Goal: Information Seeking & Learning: Learn about a topic

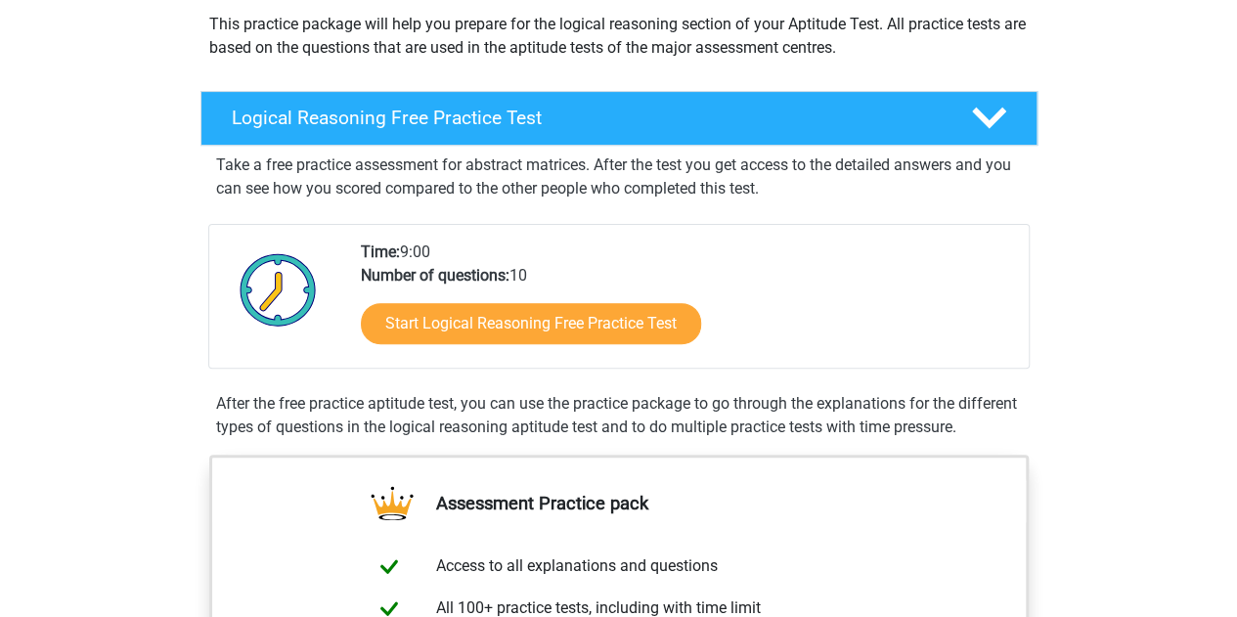
scroll to position [239, 0]
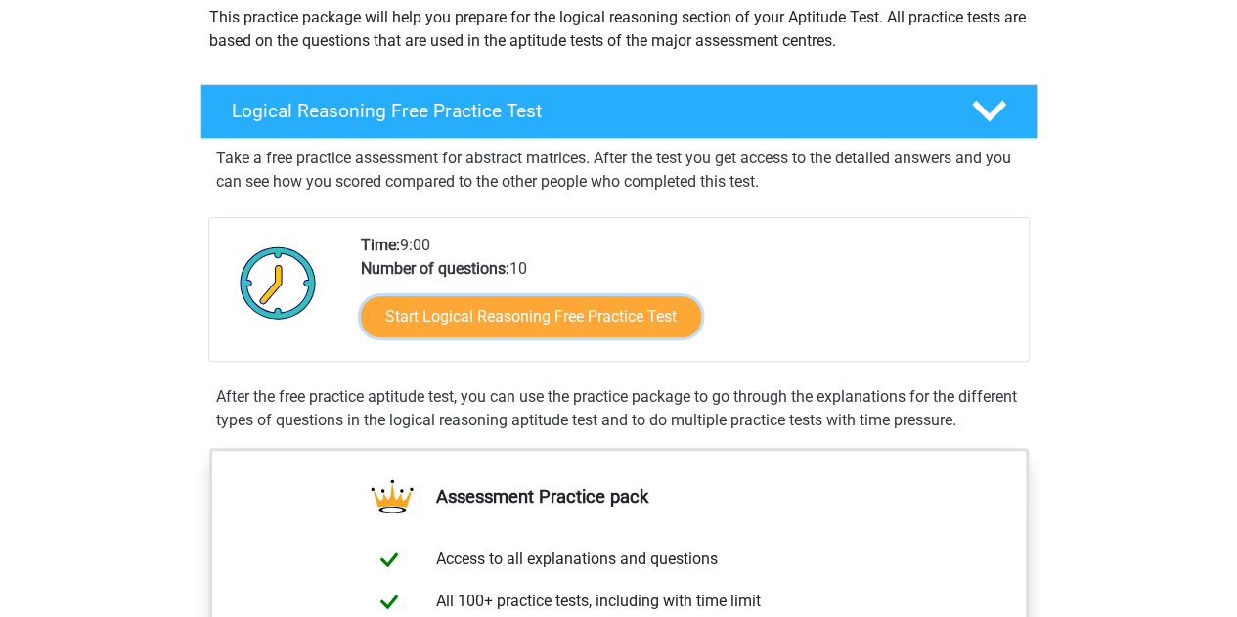
click at [587, 306] on link "Start Logical Reasoning Free Practice Test" at bounding box center [531, 316] width 340 height 41
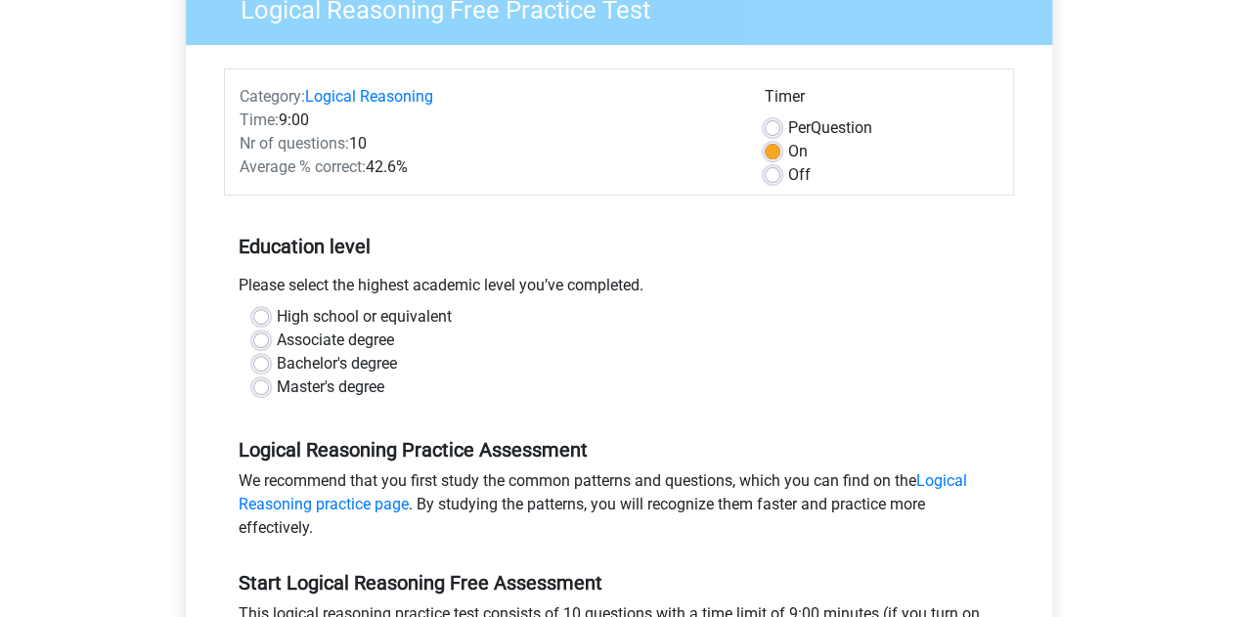
scroll to position [190, 0]
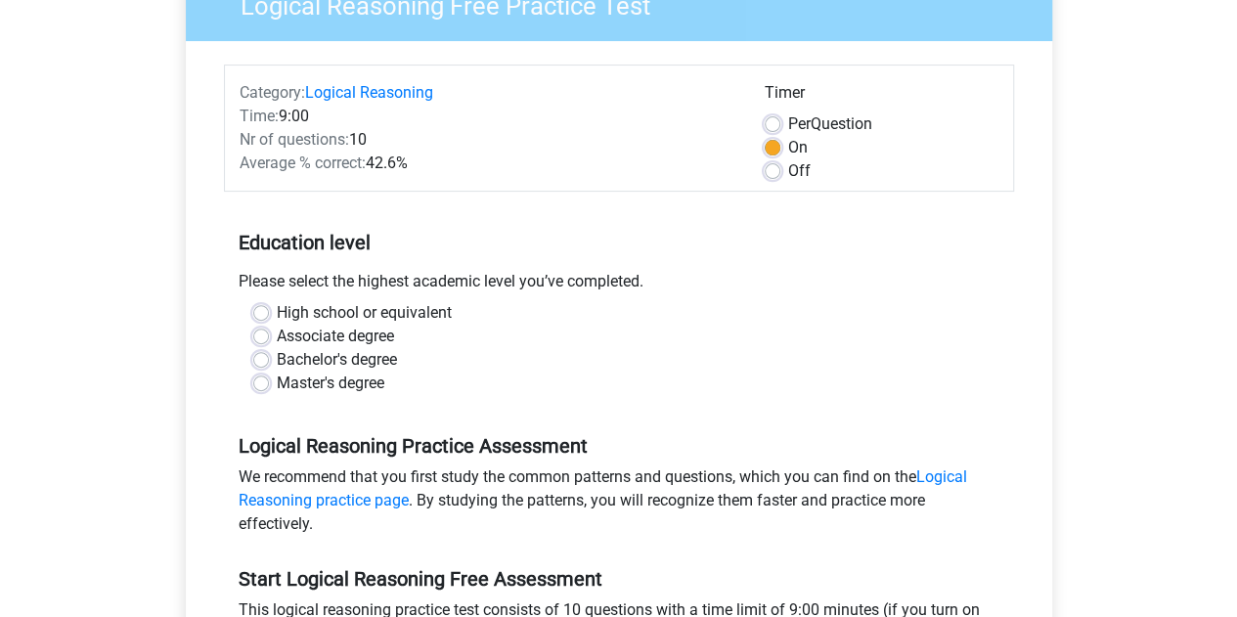
click at [277, 357] on label "Bachelor's degree" at bounding box center [337, 359] width 120 height 23
click at [264, 357] on input "Bachelor's degree" at bounding box center [261, 358] width 16 height 20
radio input "true"
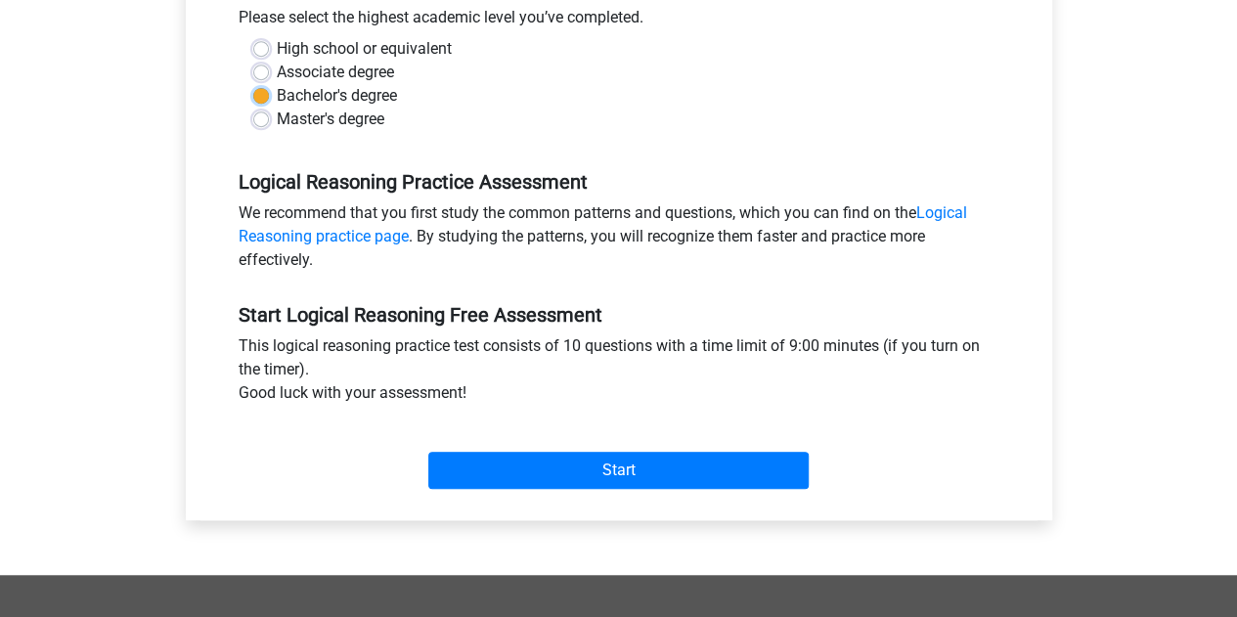
scroll to position [476, 0]
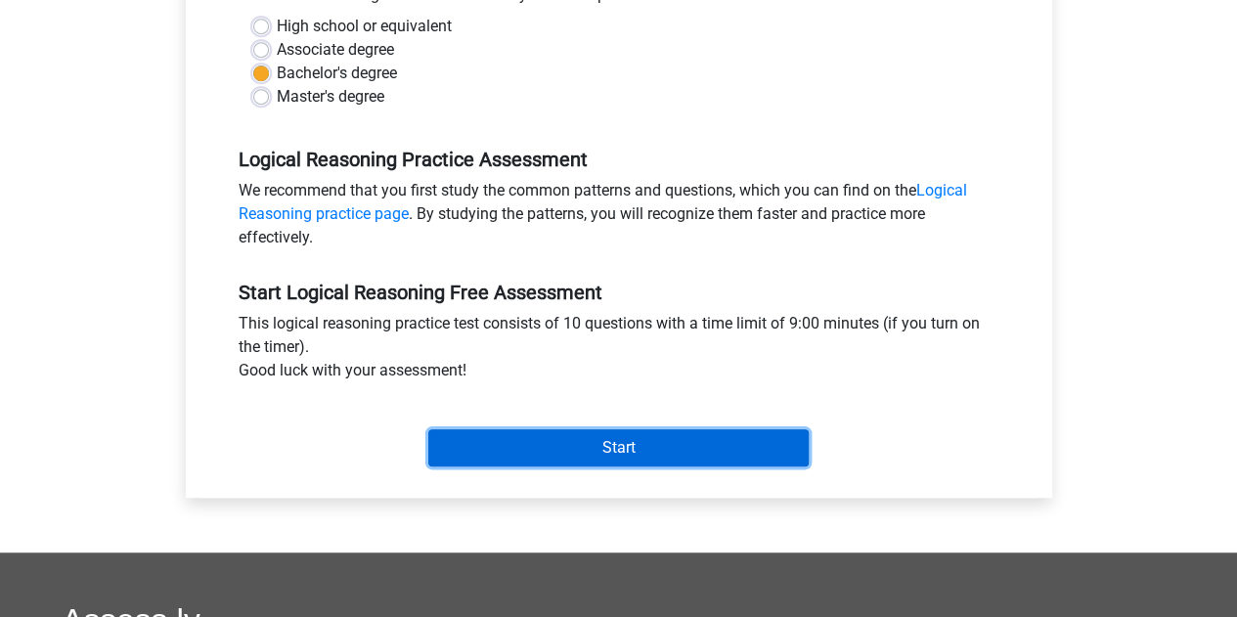
click at [585, 457] on input "Start" at bounding box center [618, 447] width 380 height 37
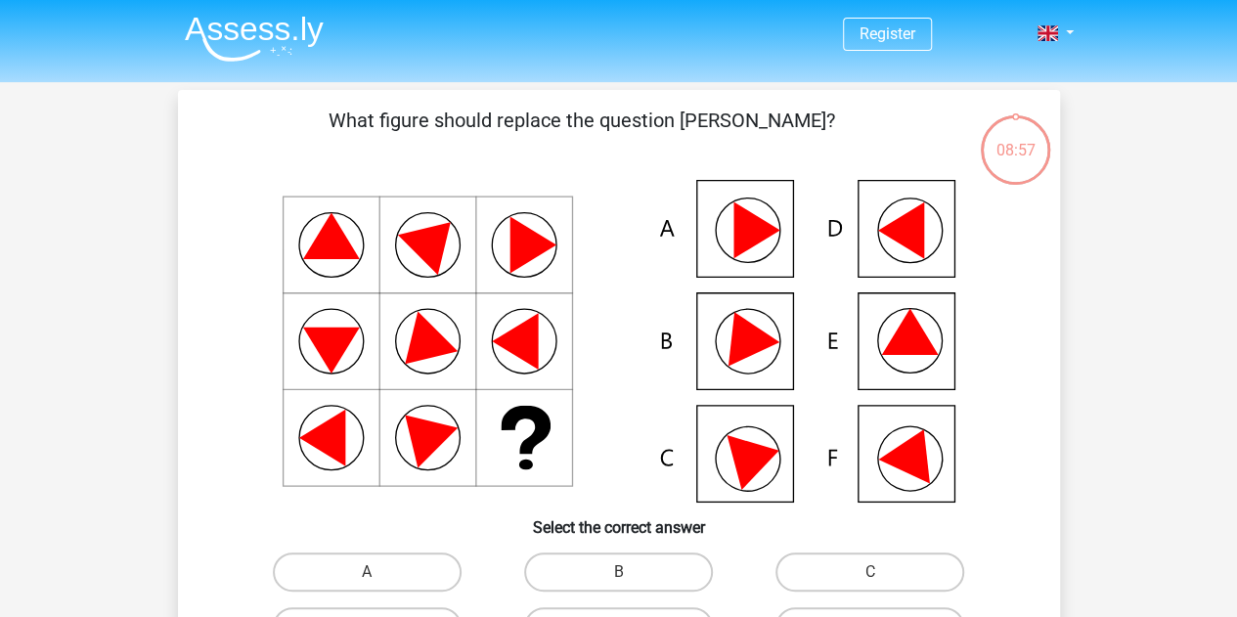
scroll to position [51, 0]
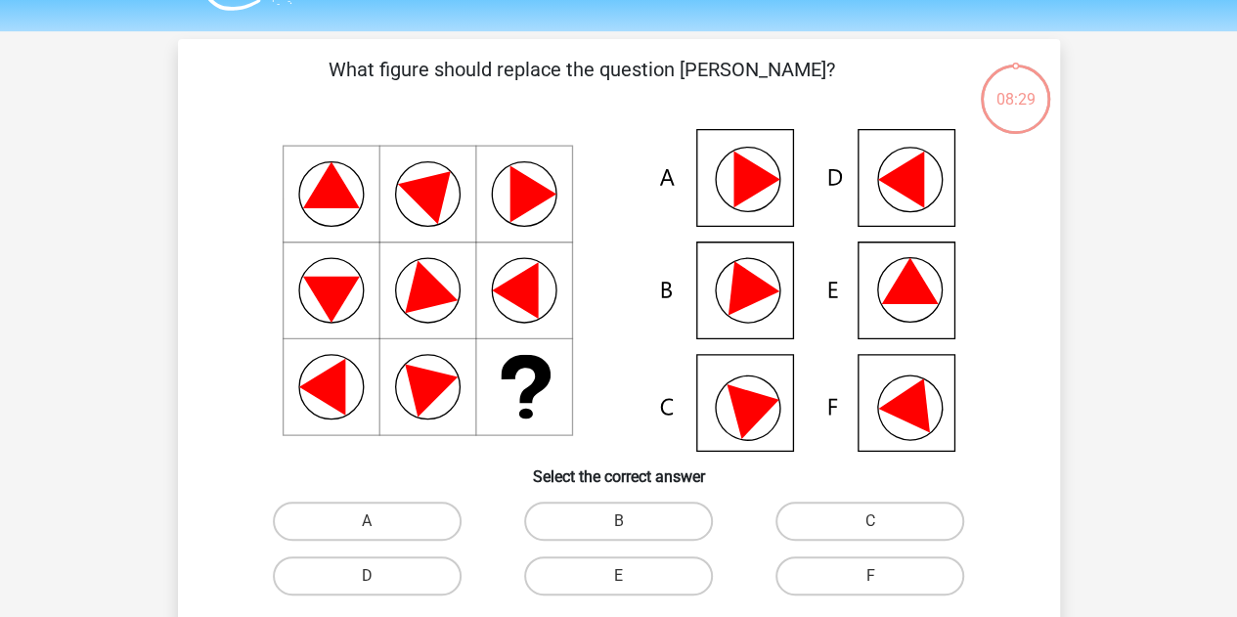
click at [387, 523] on label "A" at bounding box center [367, 521] width 189 height 39
click at [379, 523] on input "A" at bounding box center [373, 527] width 13 height 13
radio input "true"
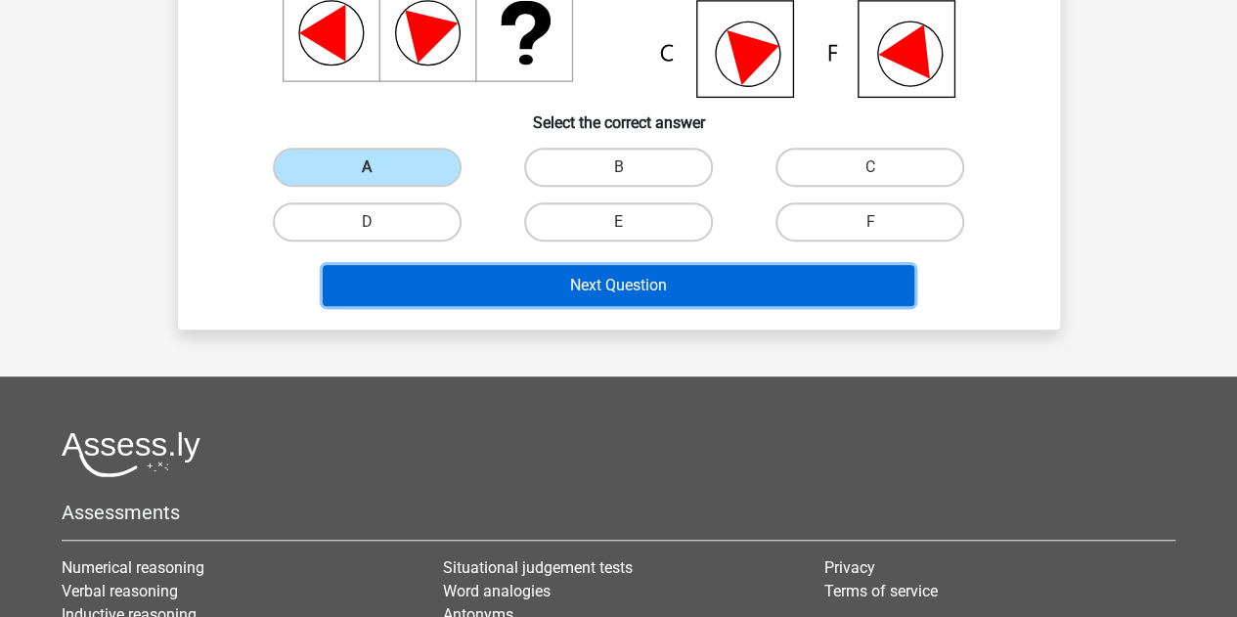
click at [669, 290] on button "Next Question" at bounding box center [618, 285] width 591 height 41
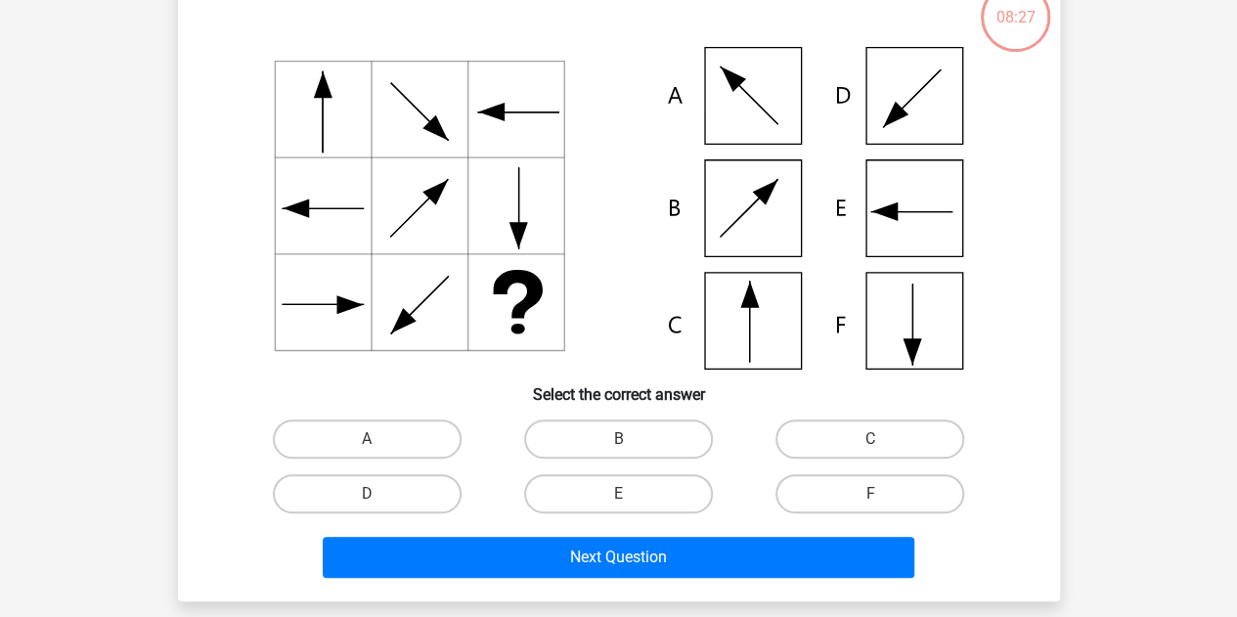
scroll to position [90, 0]
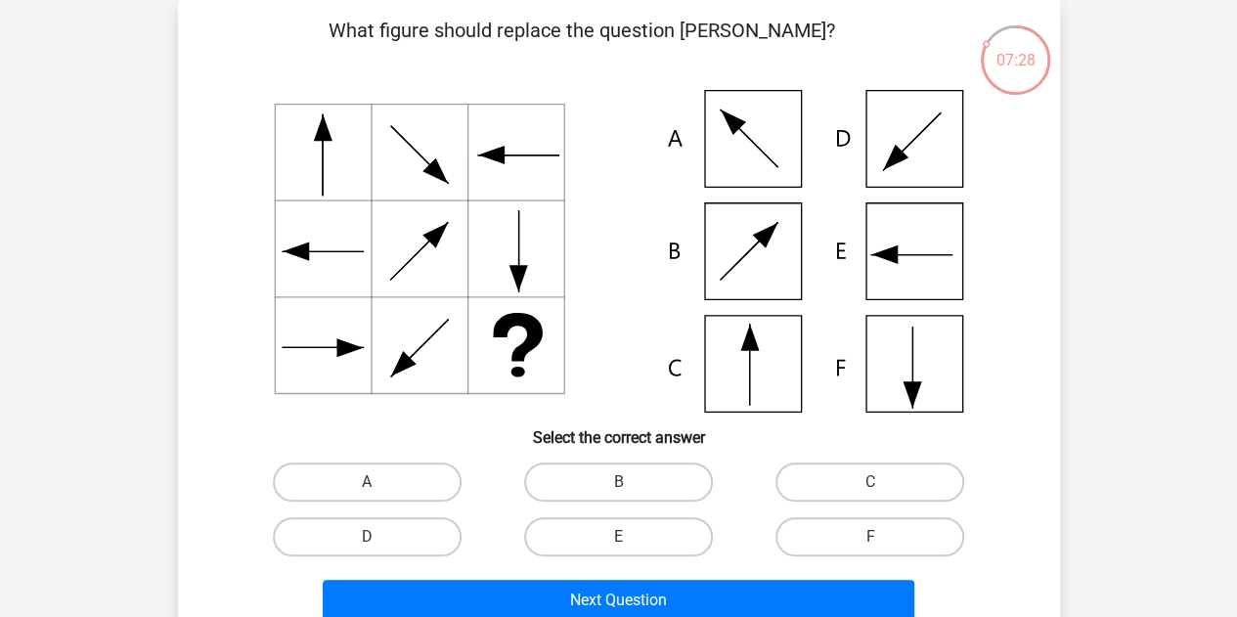
click at [820, 480] on label "C" at bounding box center [869, 481] width 189 height 39
click at [870, 482] on input "C" at bounding box center [876, 488] width 13 height 13
radio input "true"
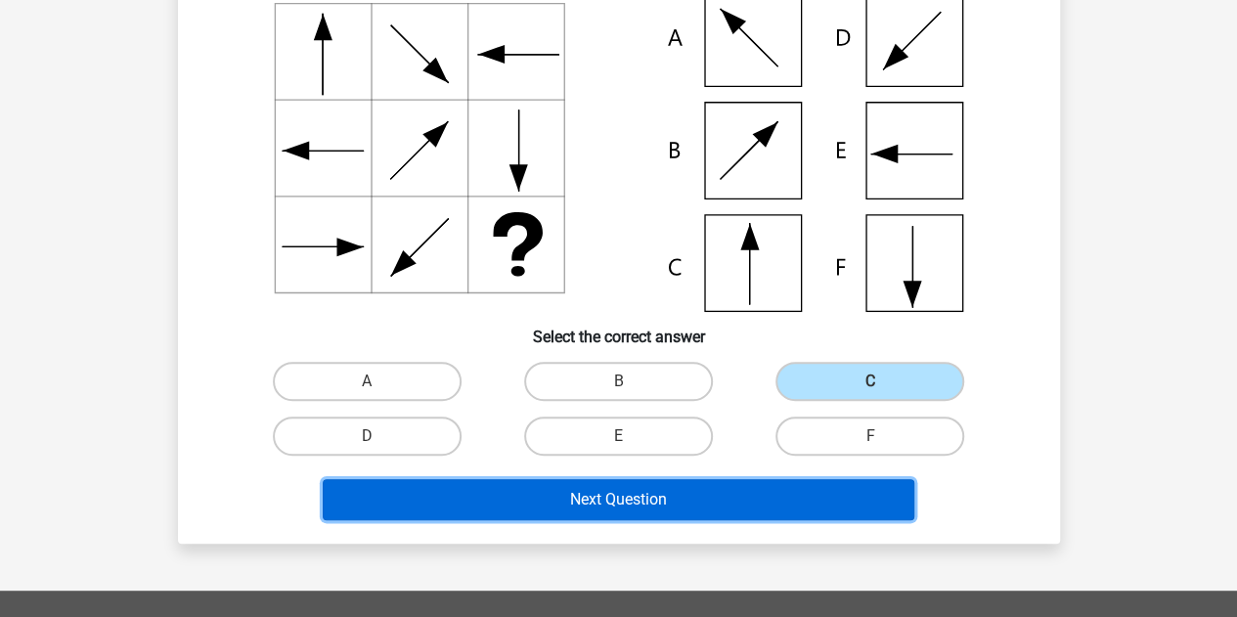
click at [740, 486] on button "Next Question" at bounding box center [618, 499] width 591 height 41
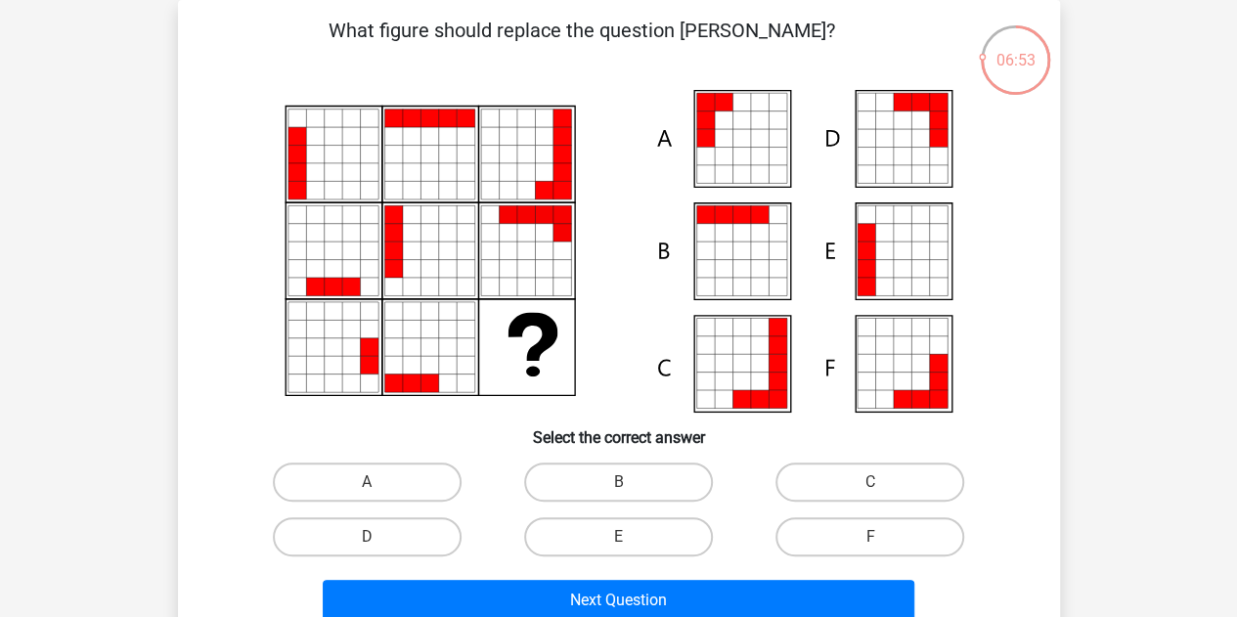
click at [872, 257] on icon at bounding box center [865, 250] width 18 height 18
click at [657, 550] on label "E" at bounding box center [618, 536] width 189 height 39
click at [631, 549] on input "E" at bounding box center [624, 543] width 13 height 13
radio input "true"
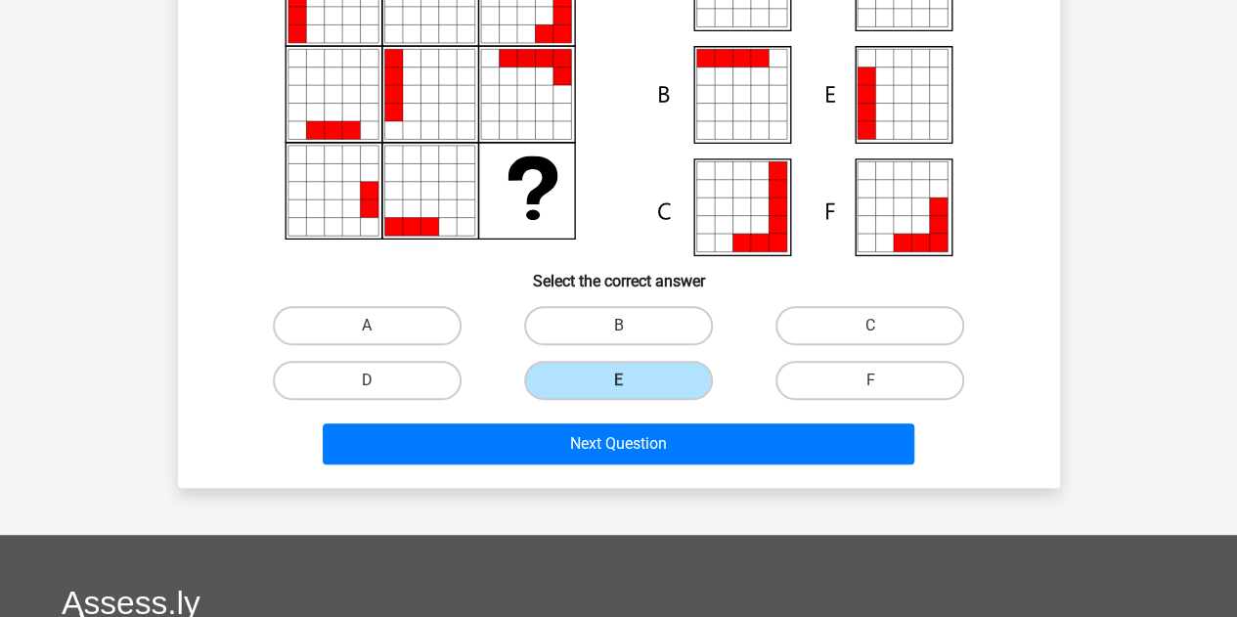
scroll to position [248, 0]
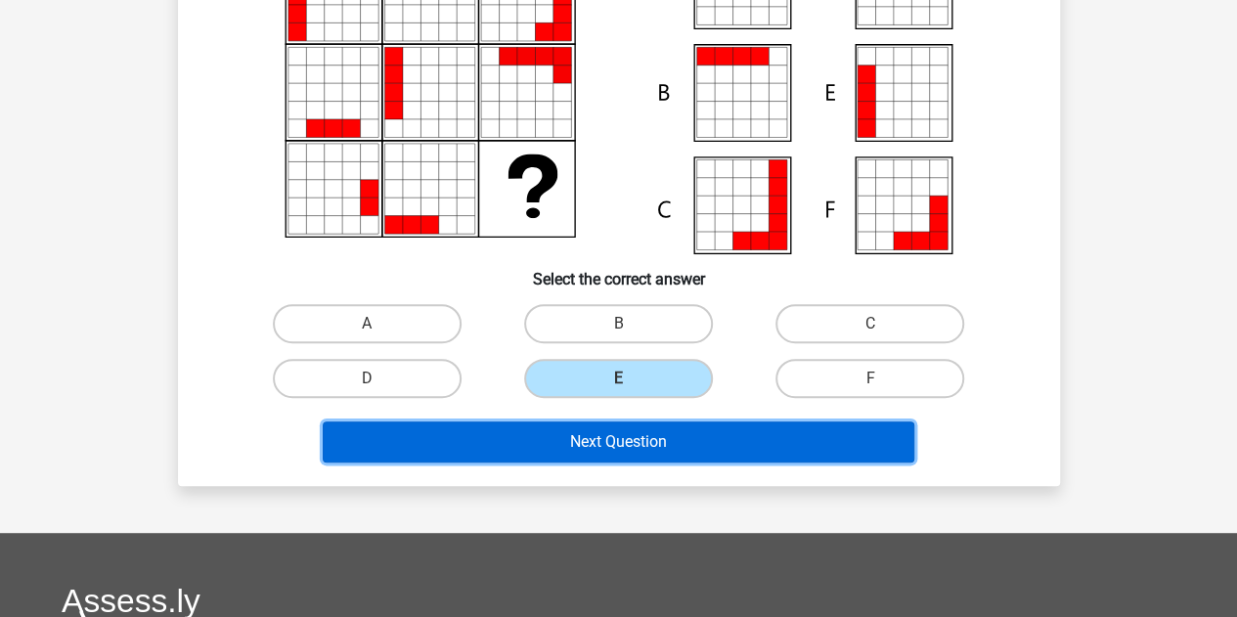
click at [649, 449] on button "Next Question" at bounding box center [618, 441] width 591 height 41
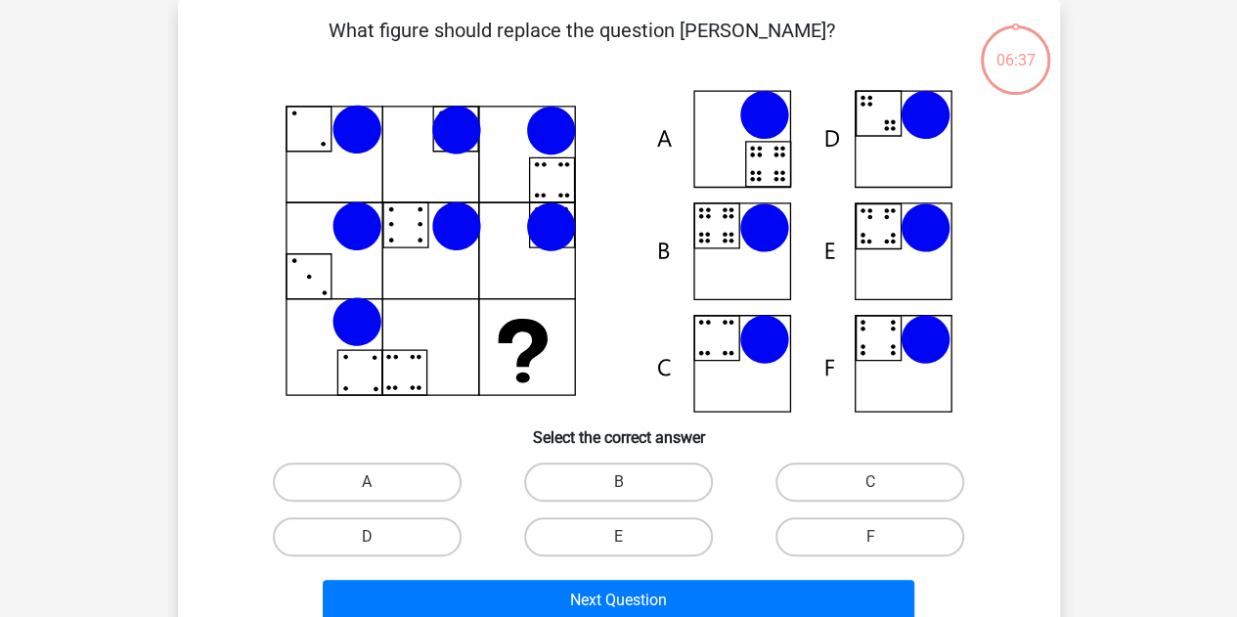
scroll to position [90, 0]
click at [613, 482] on label "B" at bounding box center [618, 481] width 189 height 39
click at [618, 482] on input "B" at bounding box center [624, 488] width 13 height 13
radio input "true"
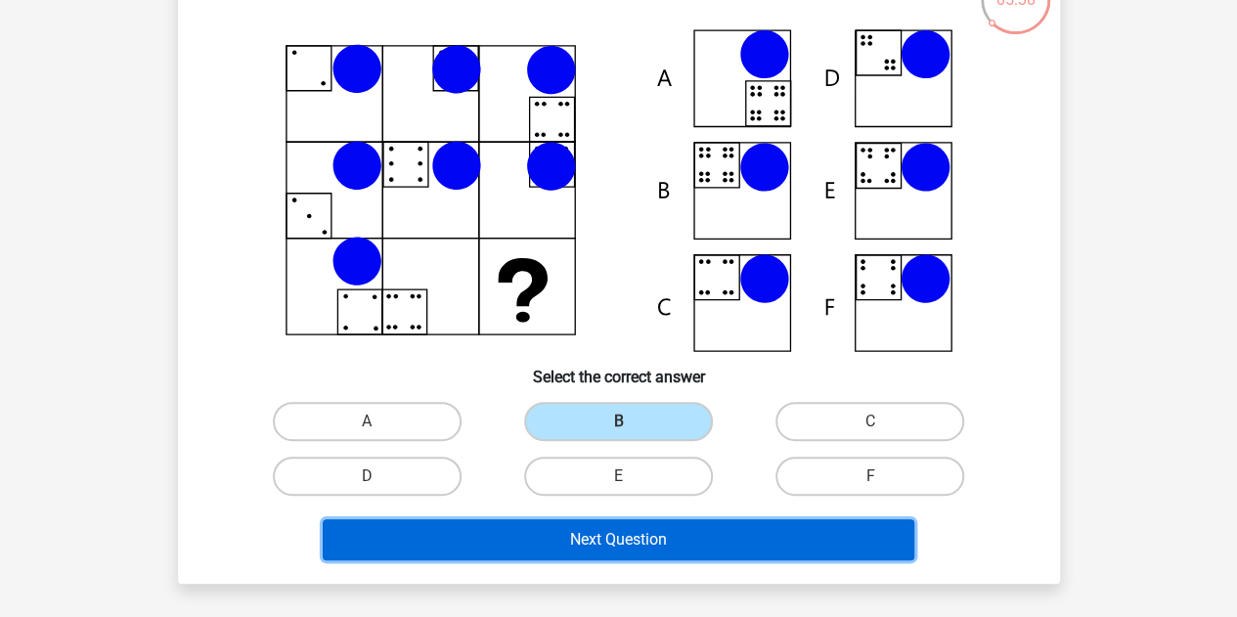
click at [581, 548] on button "Next Question" at bounding box center [618, 539] width 591 height 41
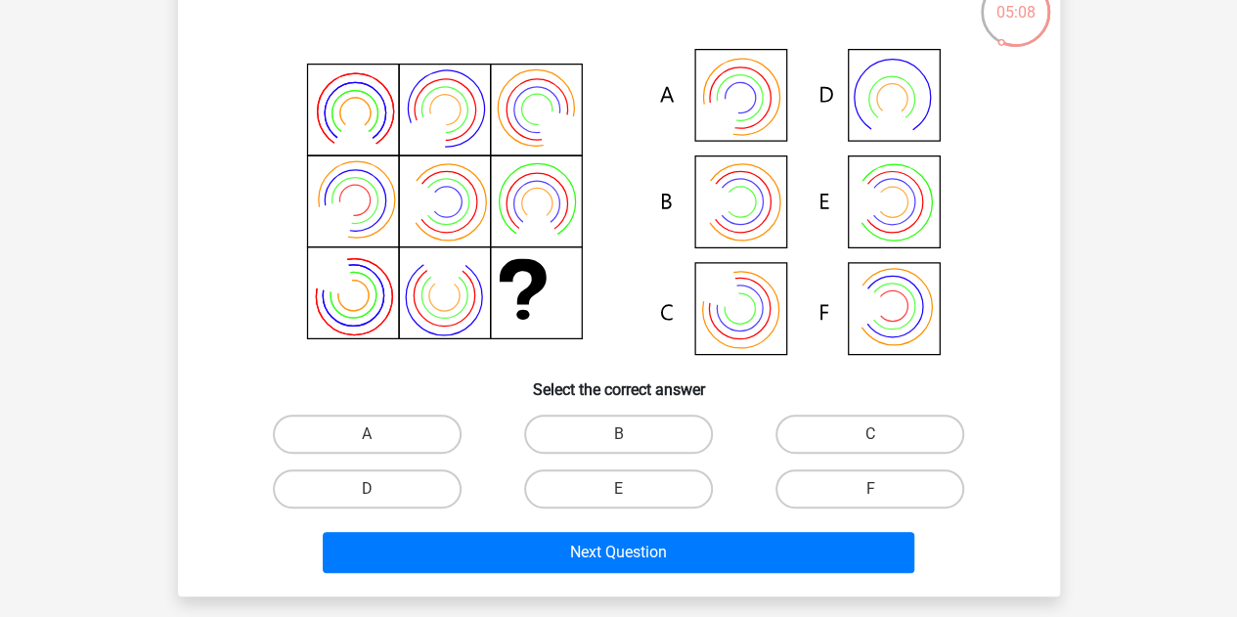
scroll to position [143, 0]
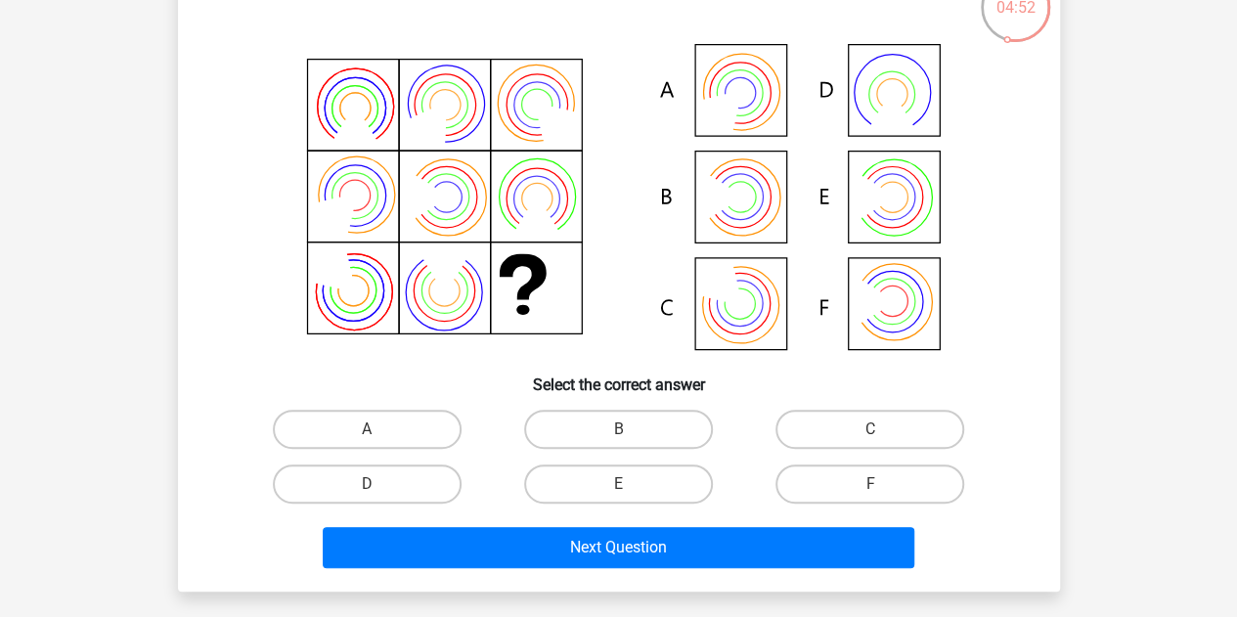
click at [640, 436] on label "B" at bounding box center [618, 429] width 189 height 39
click at [631, 436] on input "B" at bounding box center [624, 435] width 13 height 13
radio input "true"
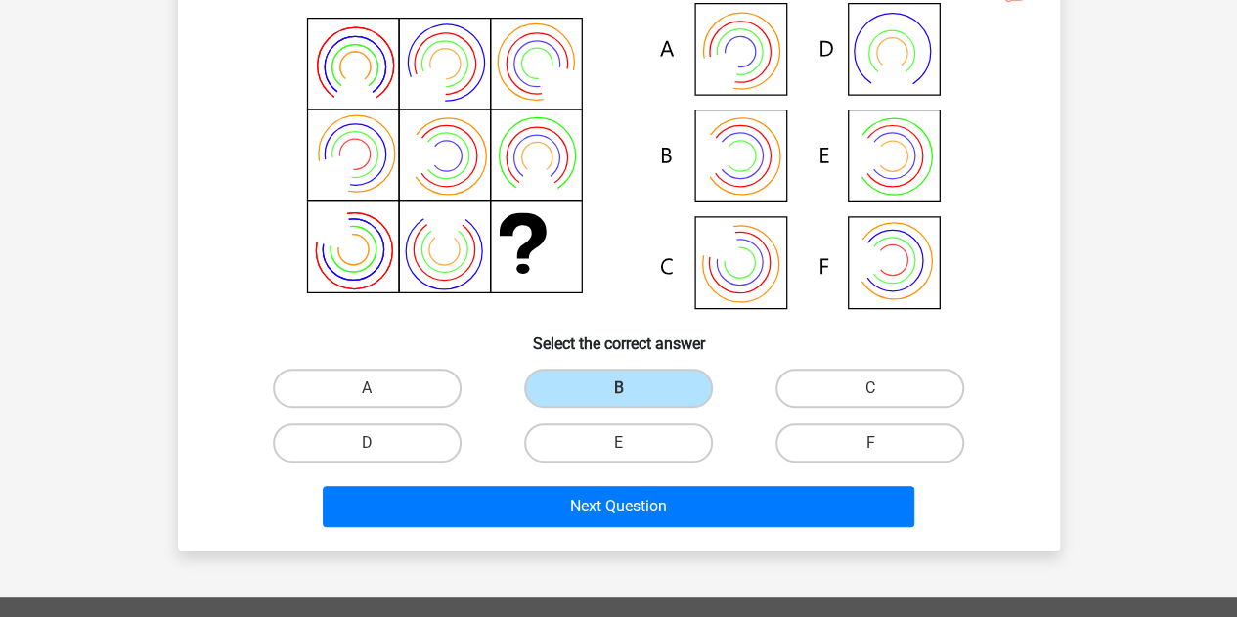
scroll to position [185, 0]
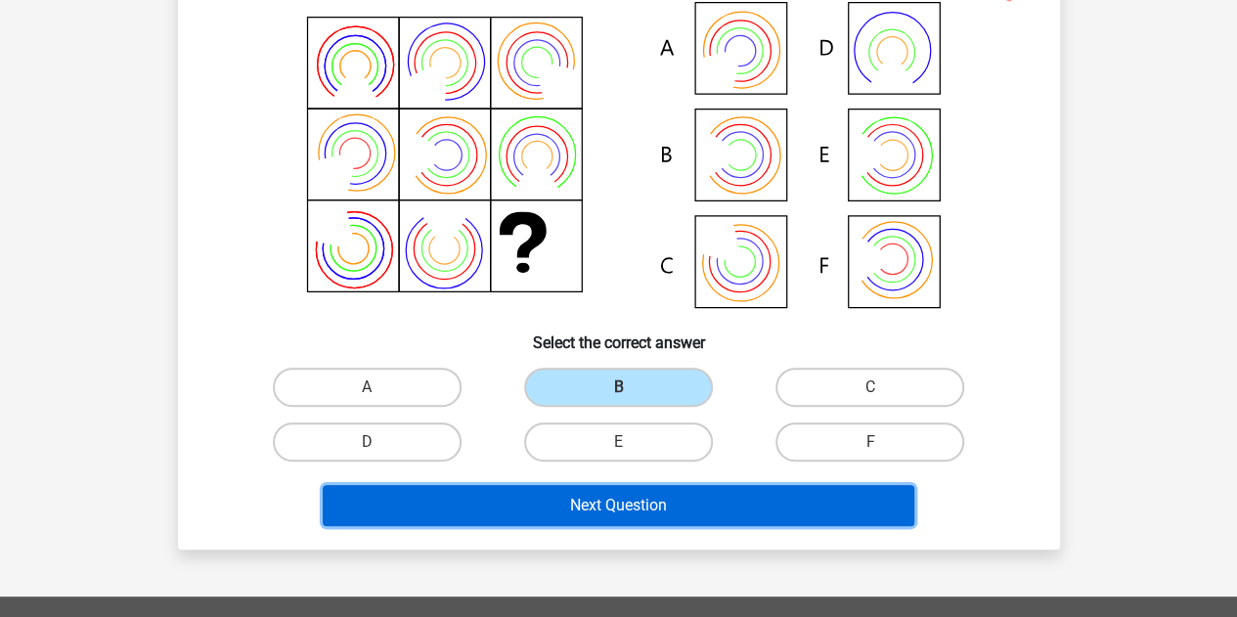
click at [661, 502] on button "Next Question" at bounding box center [618, 505] width 591 height 41
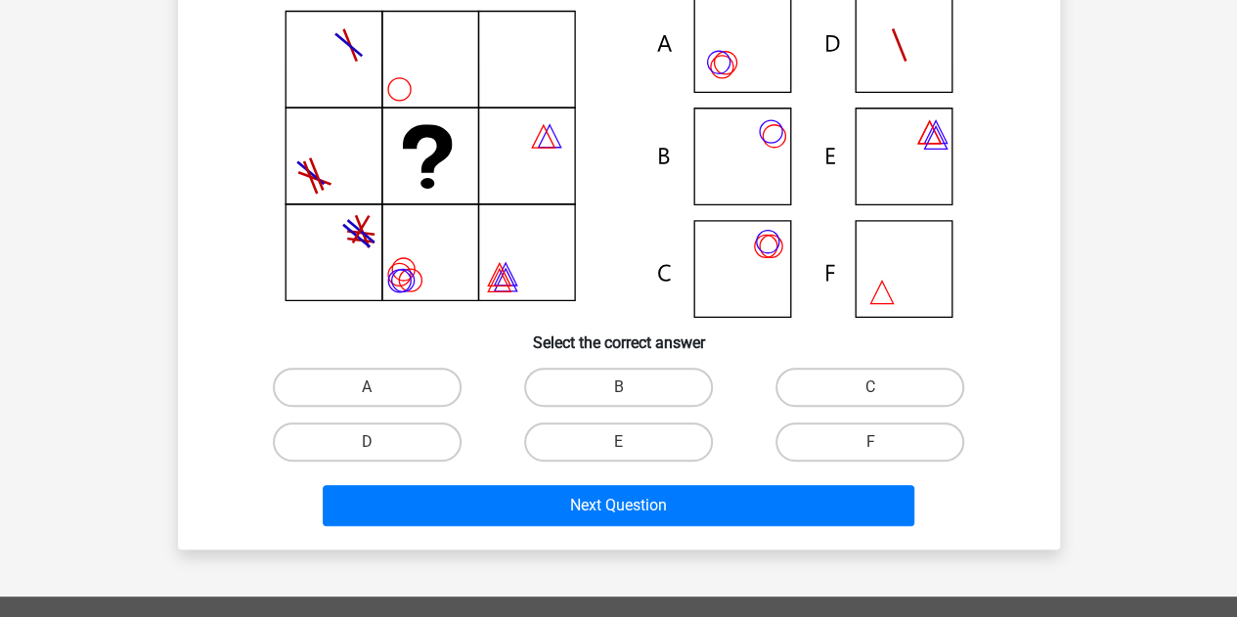
scroll to position [90, 0]
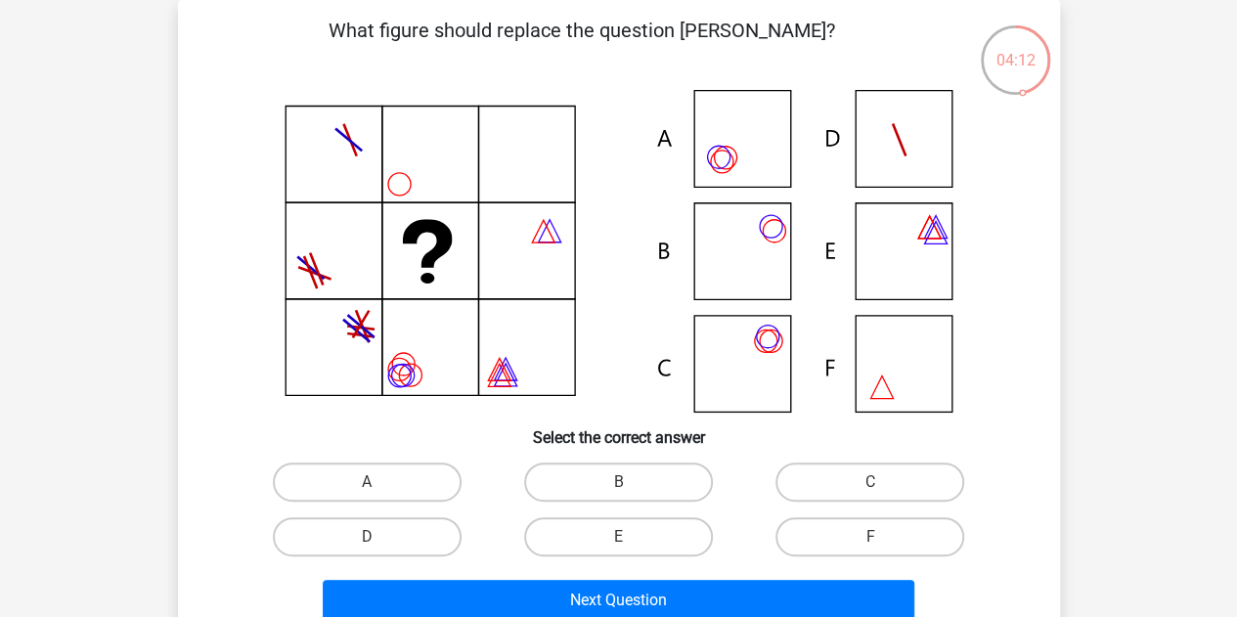
click at [576, 486] on label "B" at bounding box center [618, 481] width 189 height 39
click at [618, 486] on input "B" at bounding box center [624, 488] width 13 height 13
radio input "true"
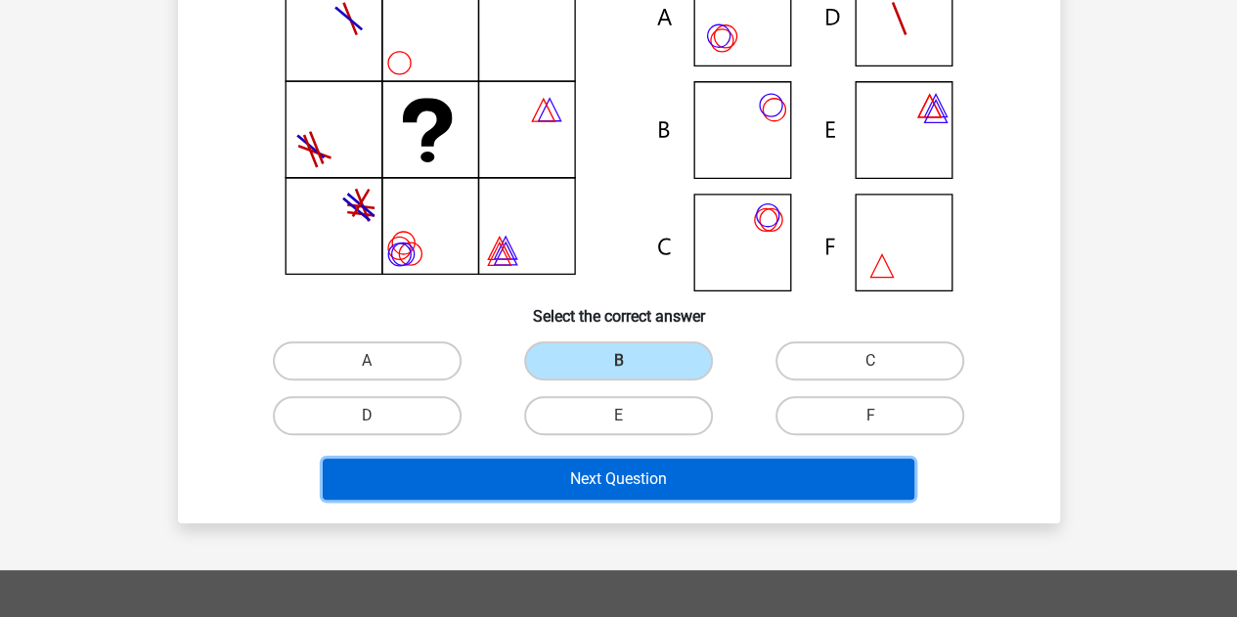
click at [578, 483] on button "Next Question" at bounding box center [618, 479] width 591 height 41
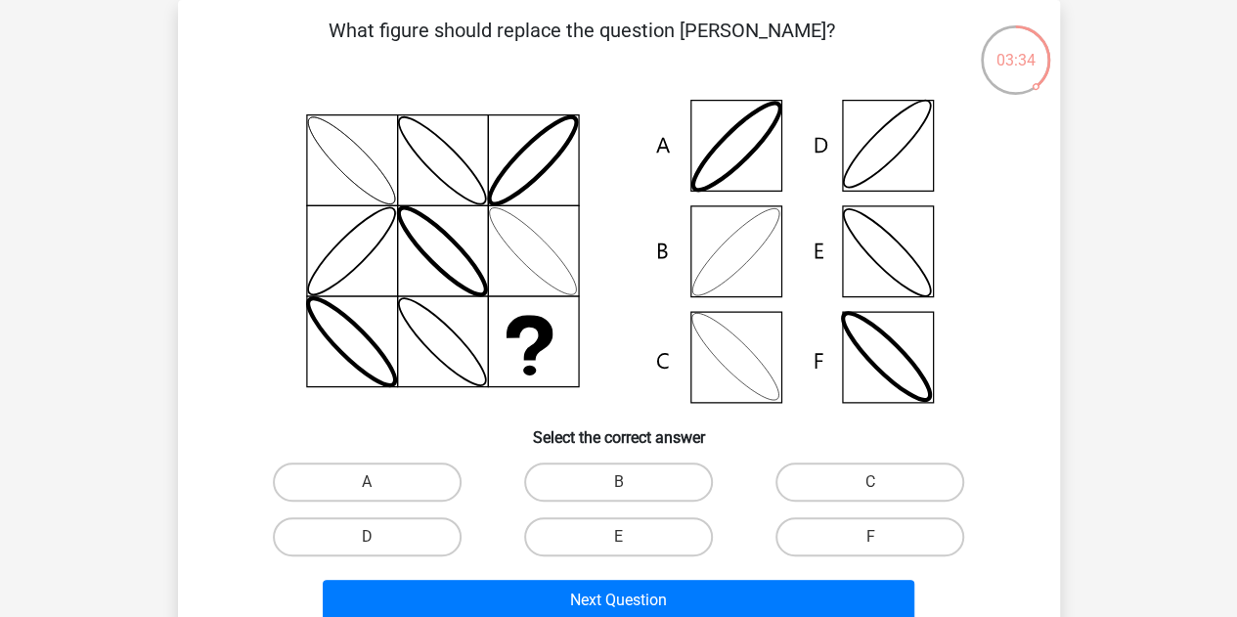
click at [616, 474] on label "B" at bounding box center [618, 481] width 189 height 39
click at [618, 482] on input "B" at bounding box center [624, 488] width 13 height 13
radio input "true"
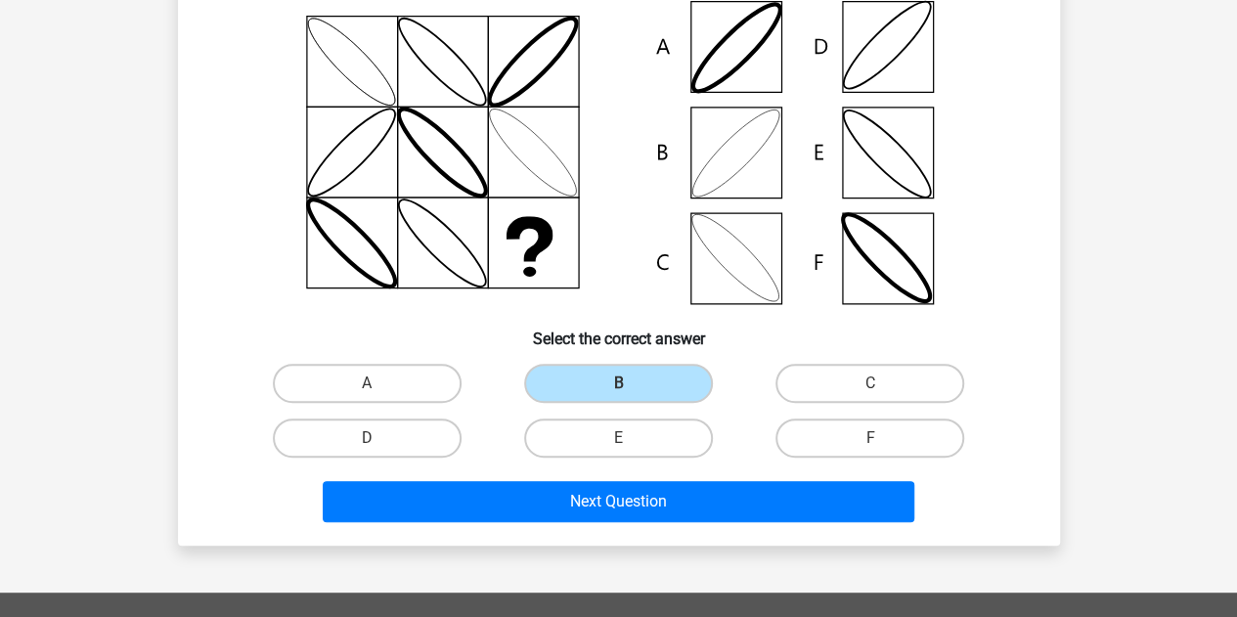
scroll to position [190, 0]
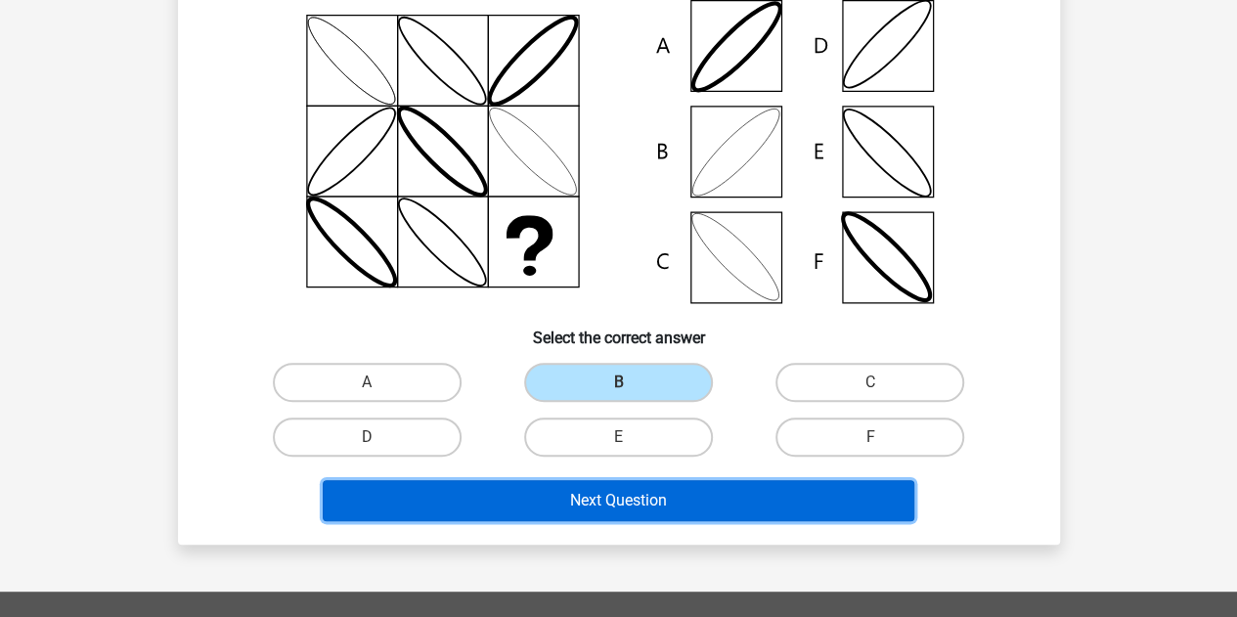
click at [591, 509] on button "Next Question" at bounding box center [618, 500] width 591 height 41
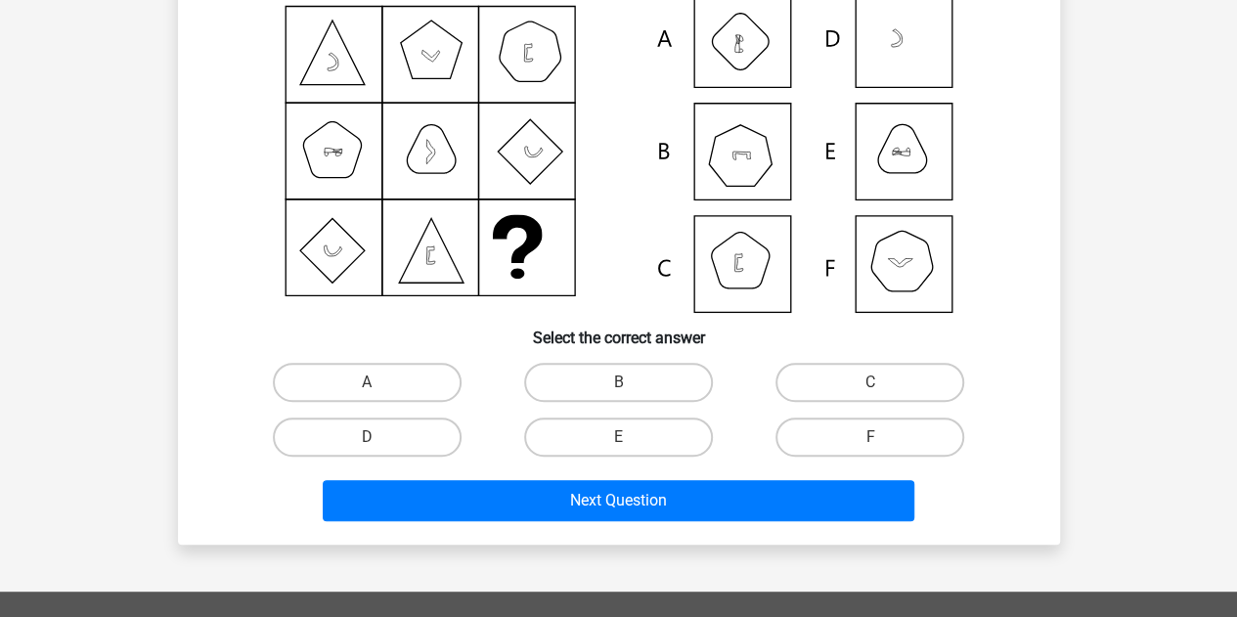
scroll to position [90, 0]
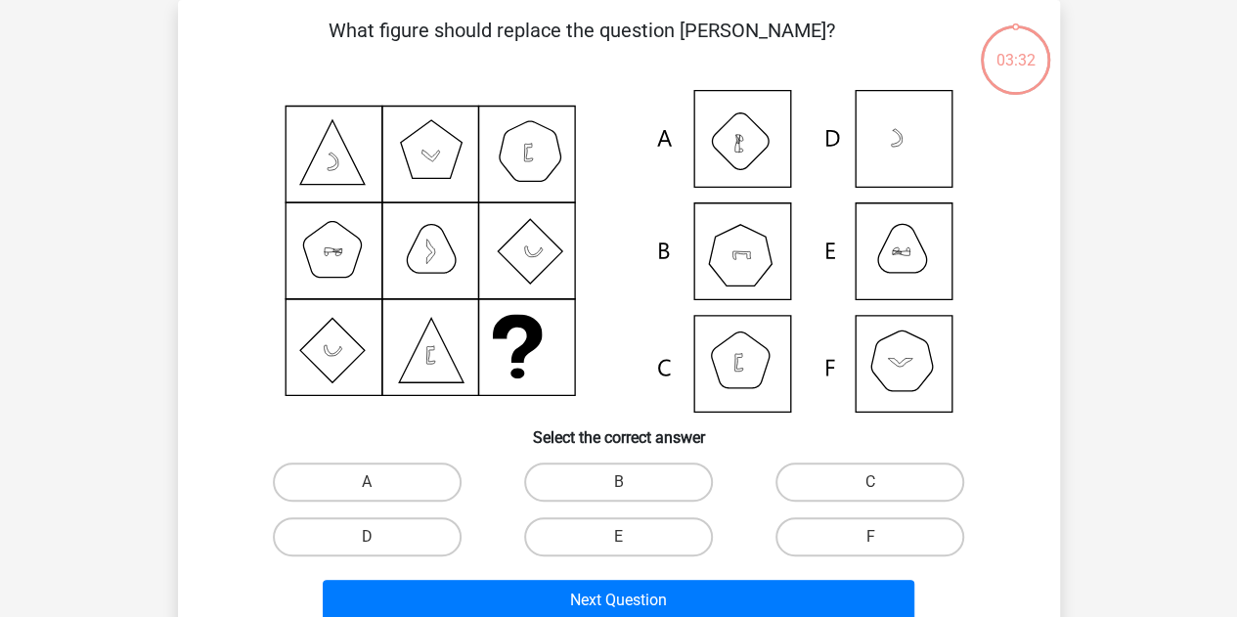
click at [591, 509] on div "What figure should replace the question [PERSON_NAME]?" at bounding box center [619, 322] width 866 height 613
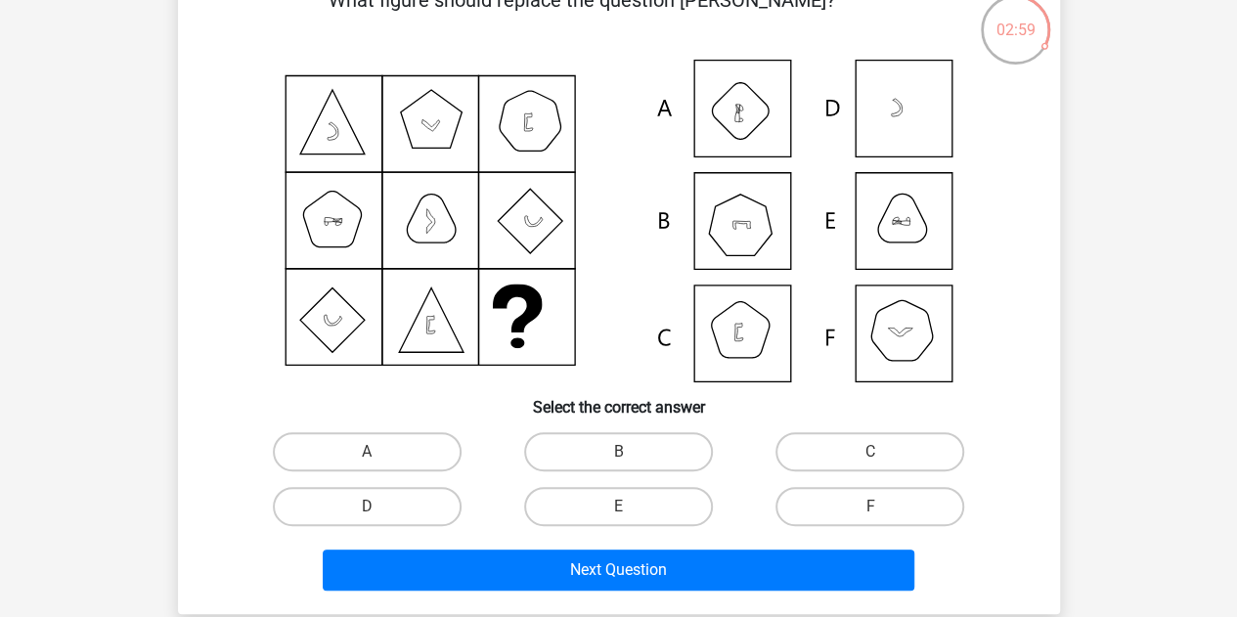
scroll to position [123, 0]
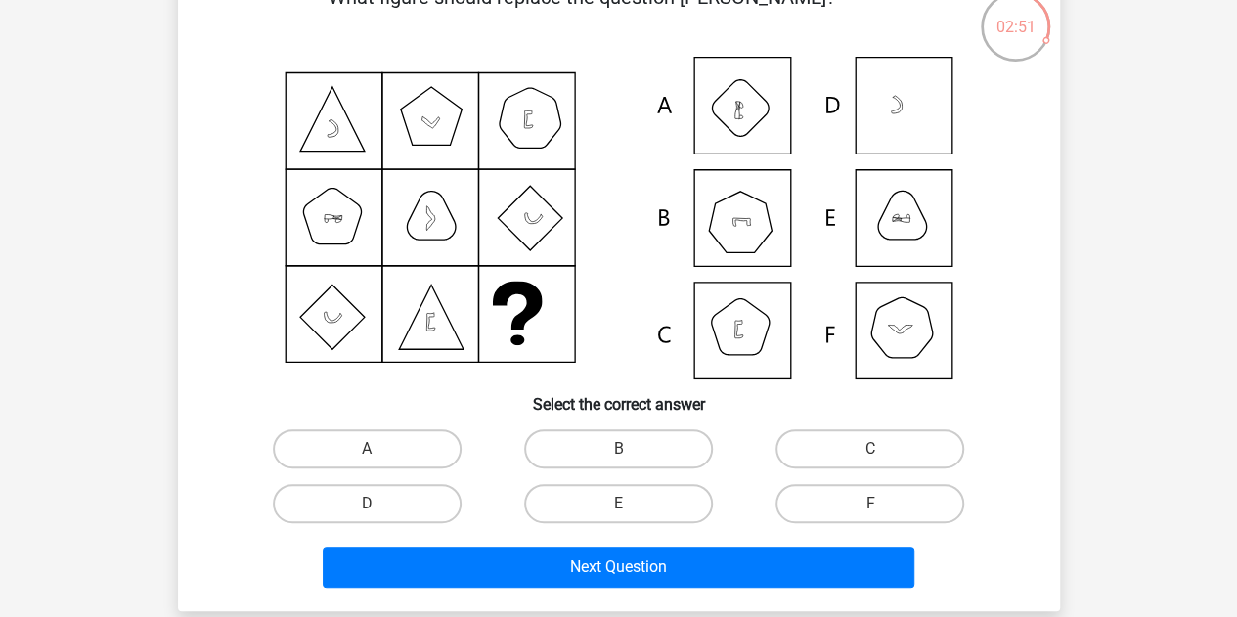
click at [788, 509] on label "F" at bounding box center [869, 503] width 189 height 39
click at [870, 509] on input "F" at bounding box center [876, 509] width 13 height 13
radio input "true"
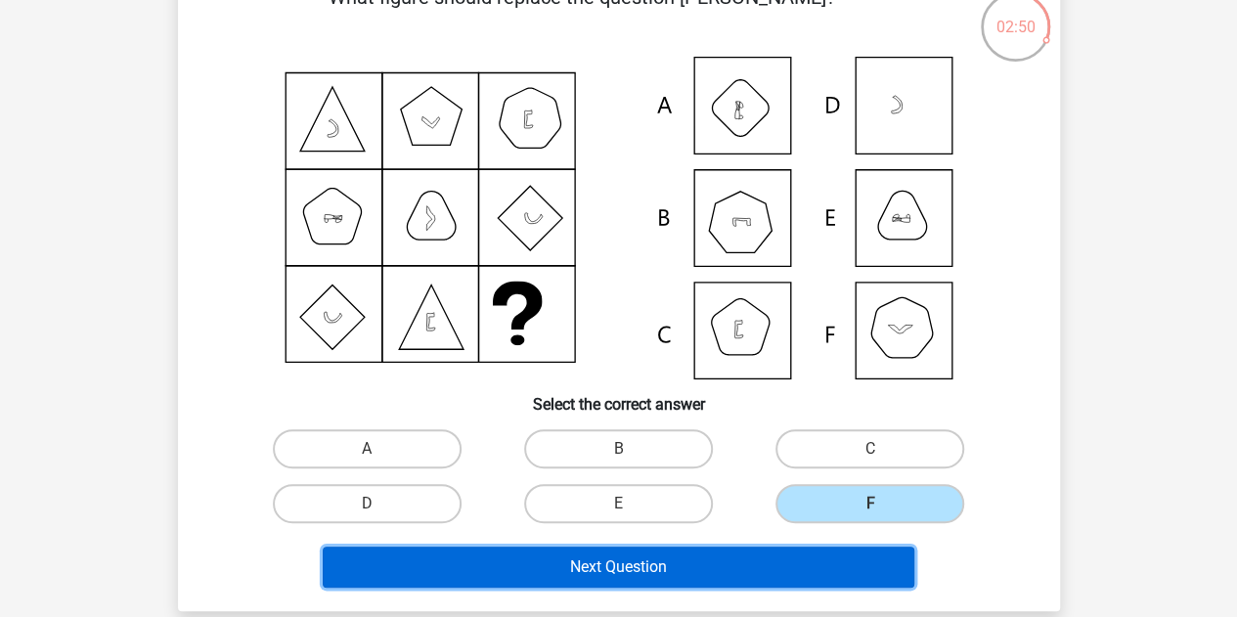
click at [708, 548] on button "Next Question" at bounding box center [618, 566] width 591 height 41
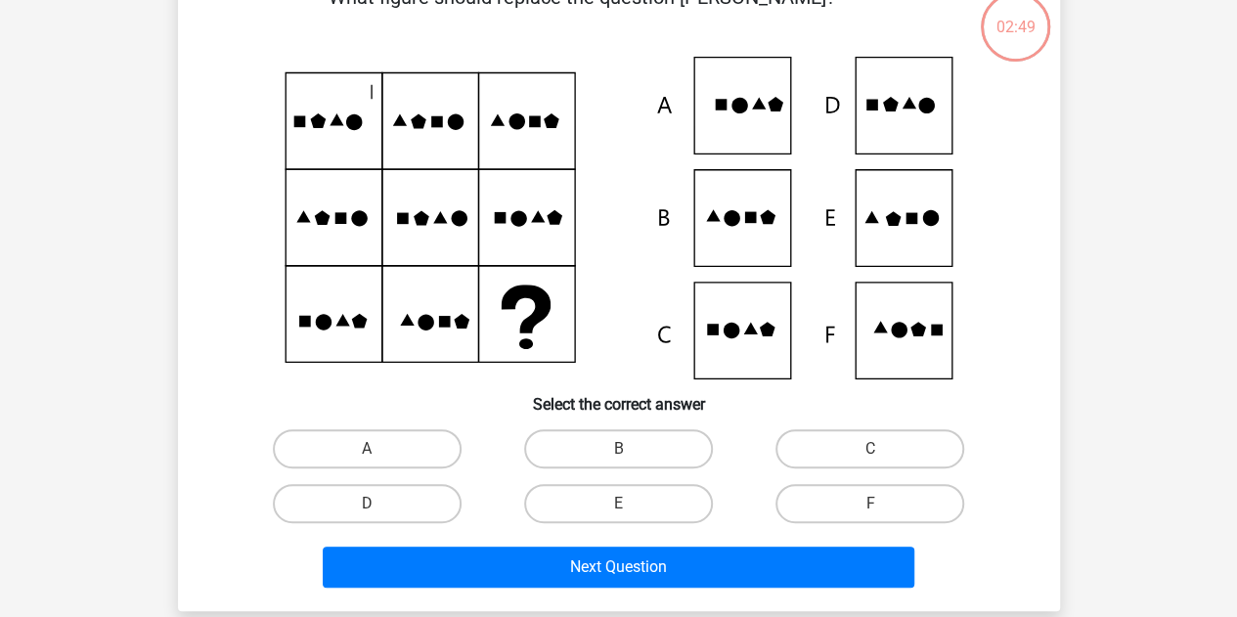
scroll to position [90, 0]
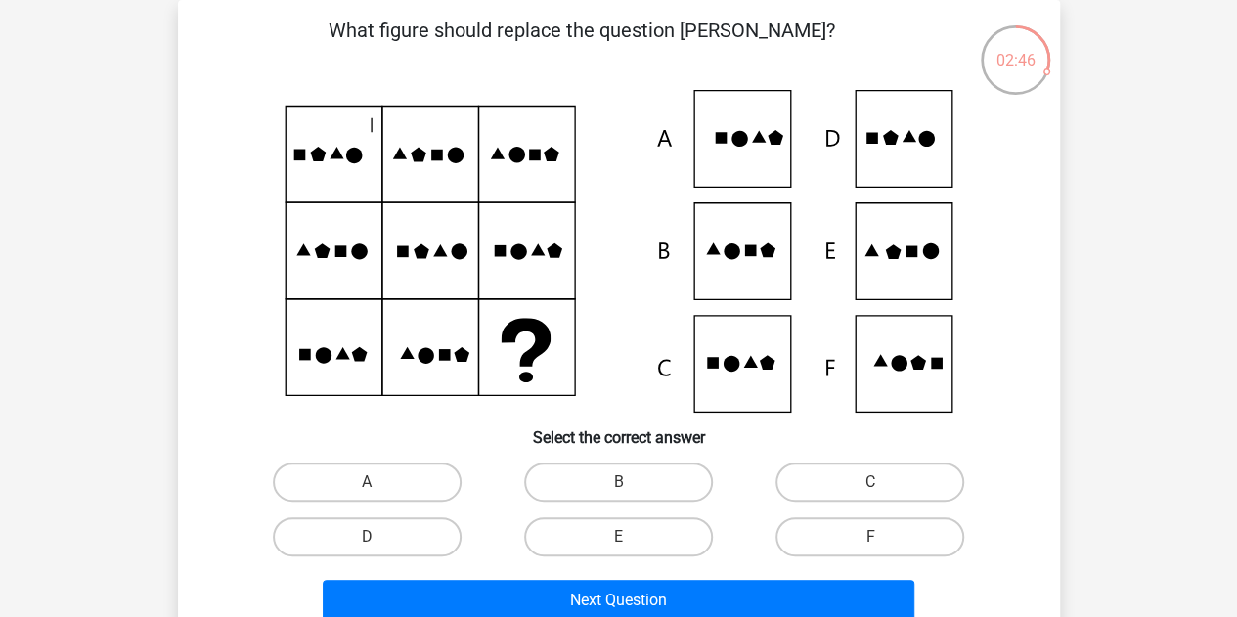
click at [562, 543] on label "E" at bounding box center [618, 536] width 189 height 39
click at [618, 543] on input "E" at bounding box center [624, 543] width 13 height 13
radio input "true"
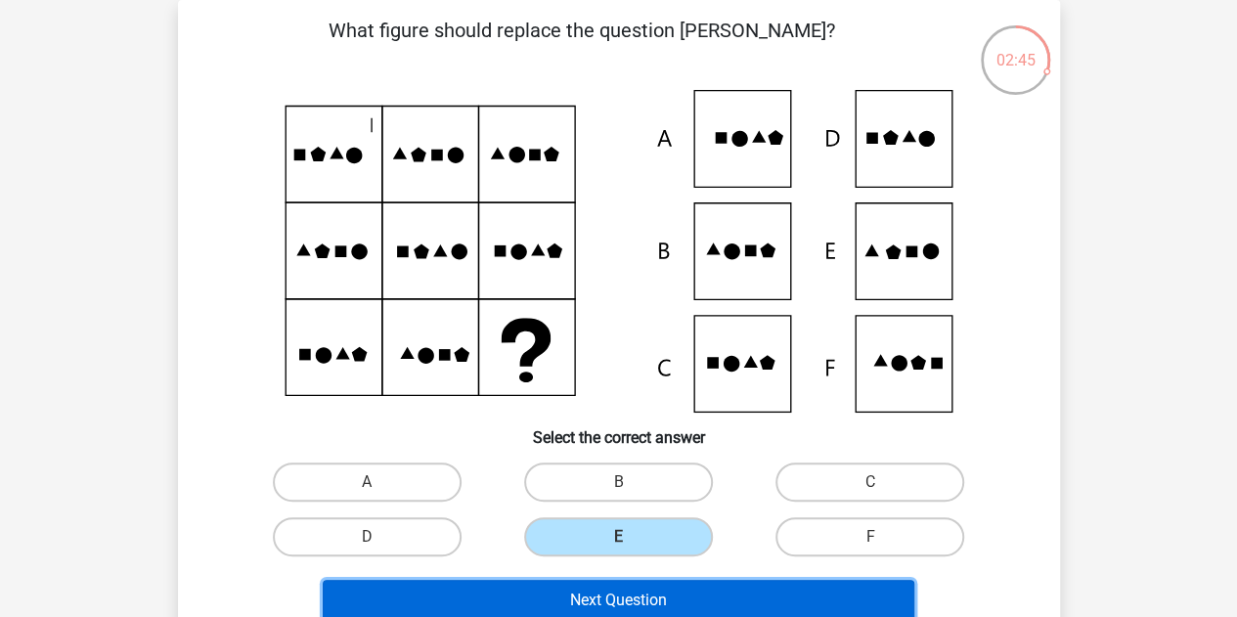
click at [543, 589] on button "Next Question" at bounding box center [618, 600] width 591 height 41
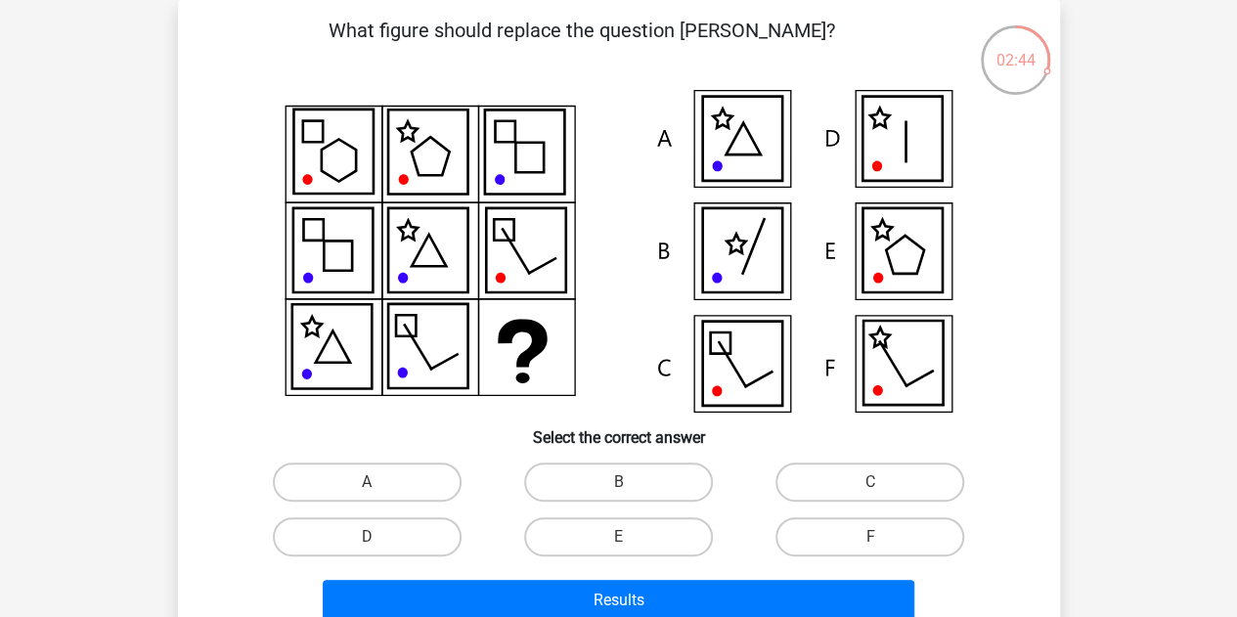
click at [377, 521] on label "D" at bounding box center [367, 536] width 189 height 39
click at [377, 537] on input "D" at bounding box center [373, 543] width 13 height 13
radio input "true"
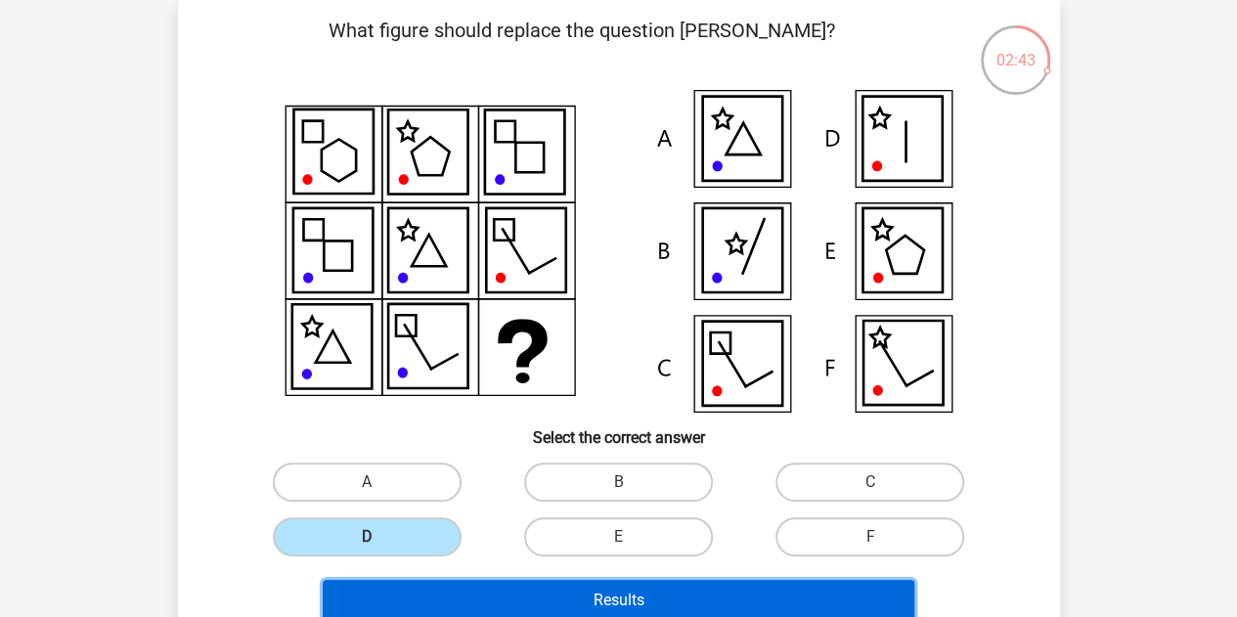
click at [407, 584] on button "Results" at bounding box center [618, 600] width 591 height 41
